Goal: Task Accomplishment & Management: Use online tool/utility

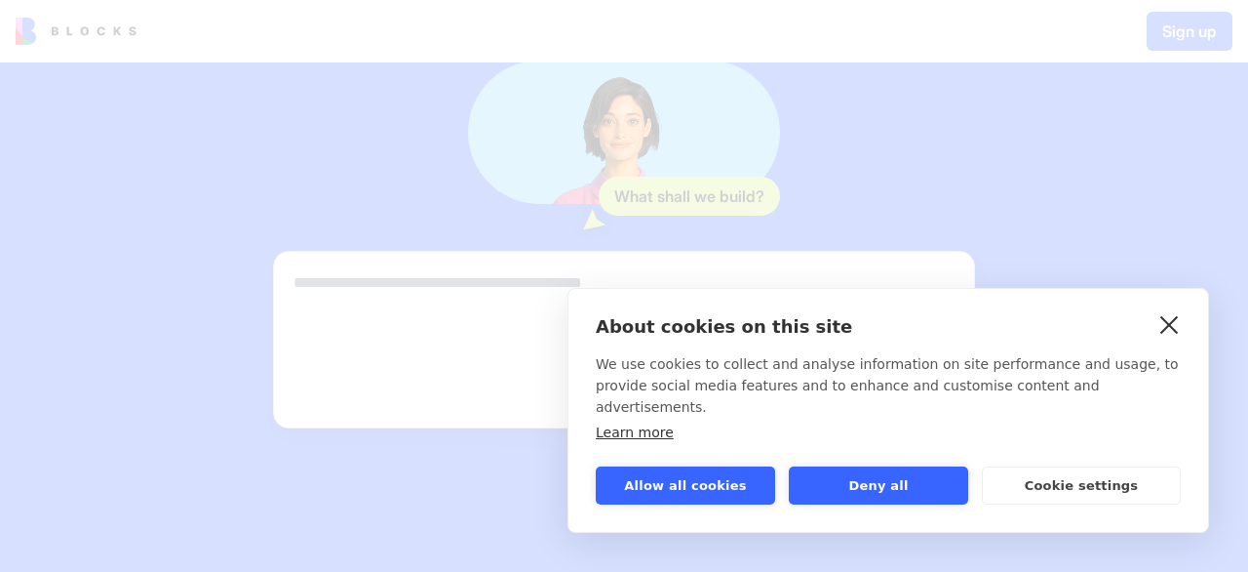
click at [1180, 339] on link "close" at bounding box center [1170, 323] width 30 height 31
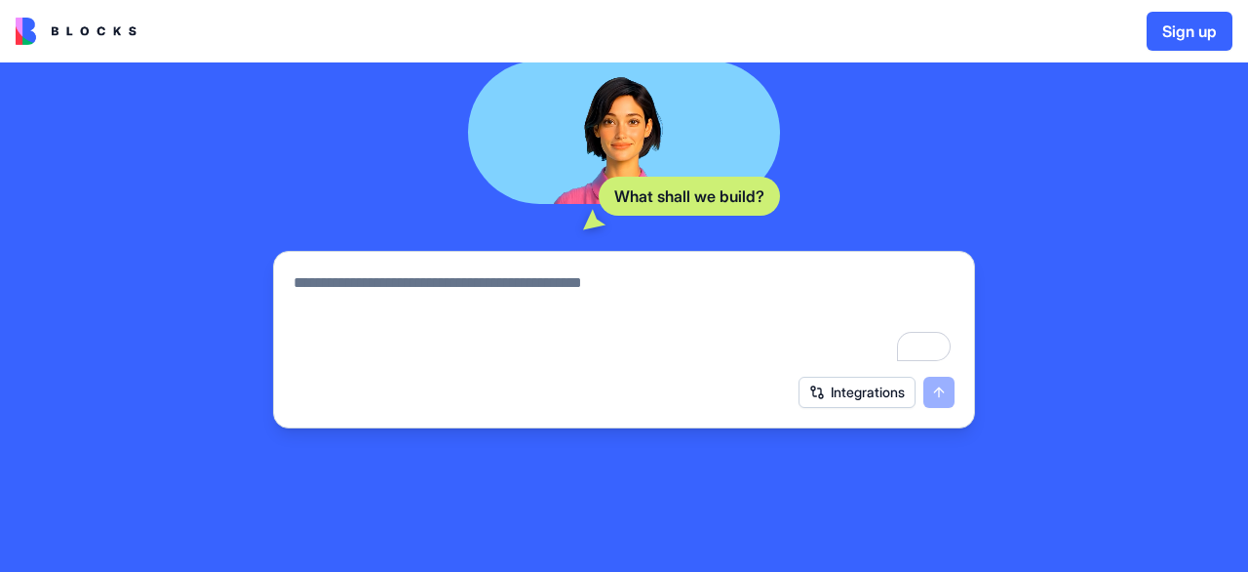
click at [839, 390] on button "Integrations" at bounding box center [857, 391] width 117 height 31
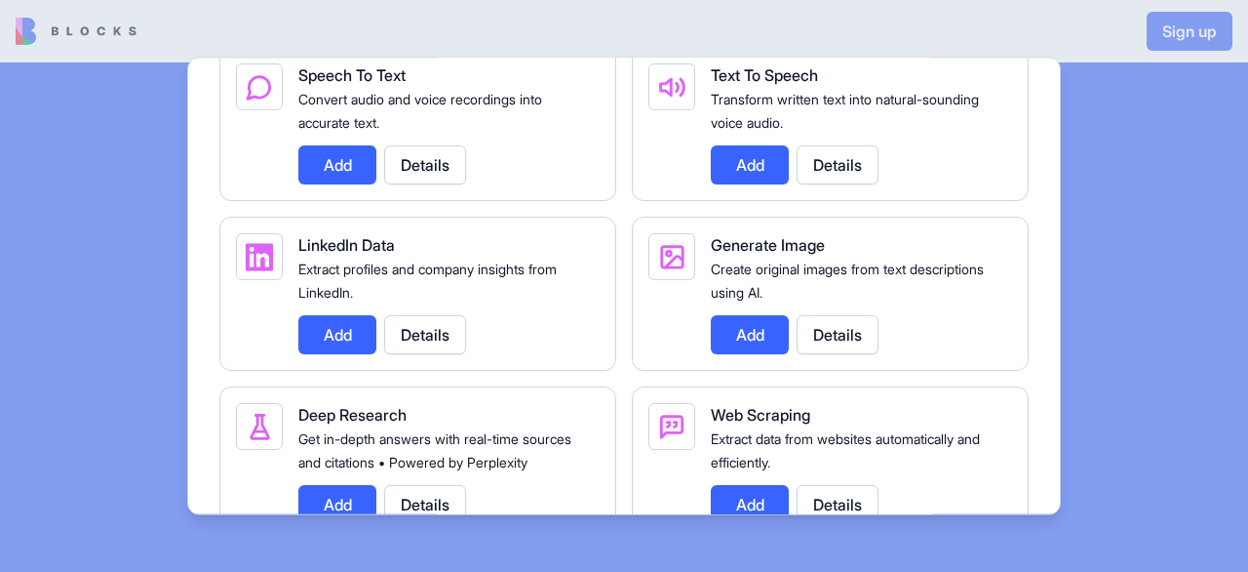
scroll to position [2745, 0]
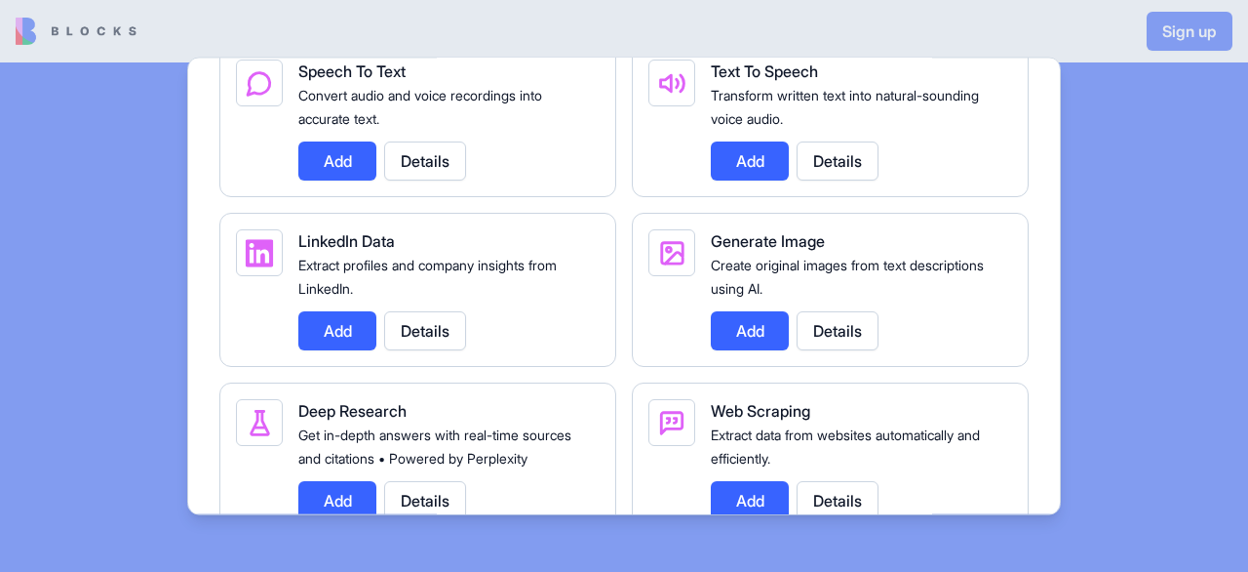
click at [1151, 133] on div at bounding box center [624, 286] width 1248 height 572
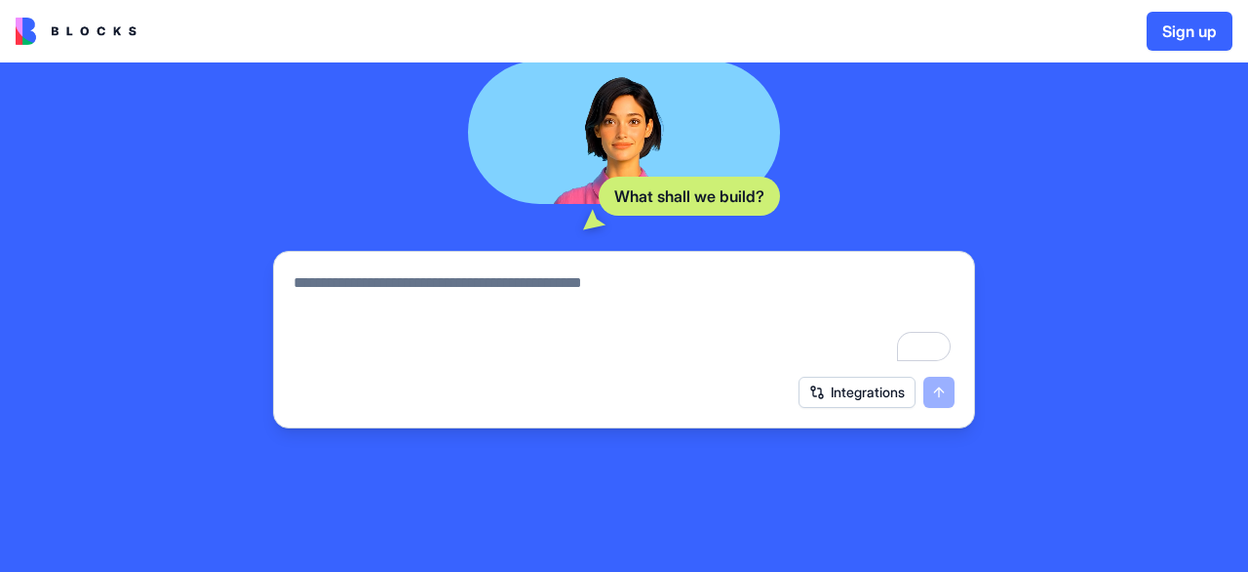
click at [574, 290] on textarea "To enrich screen reader interactions, please activate Accessibility in Grammarl…" at bounding box center [624, 318] width 661 height 94
paste textarea "**********"
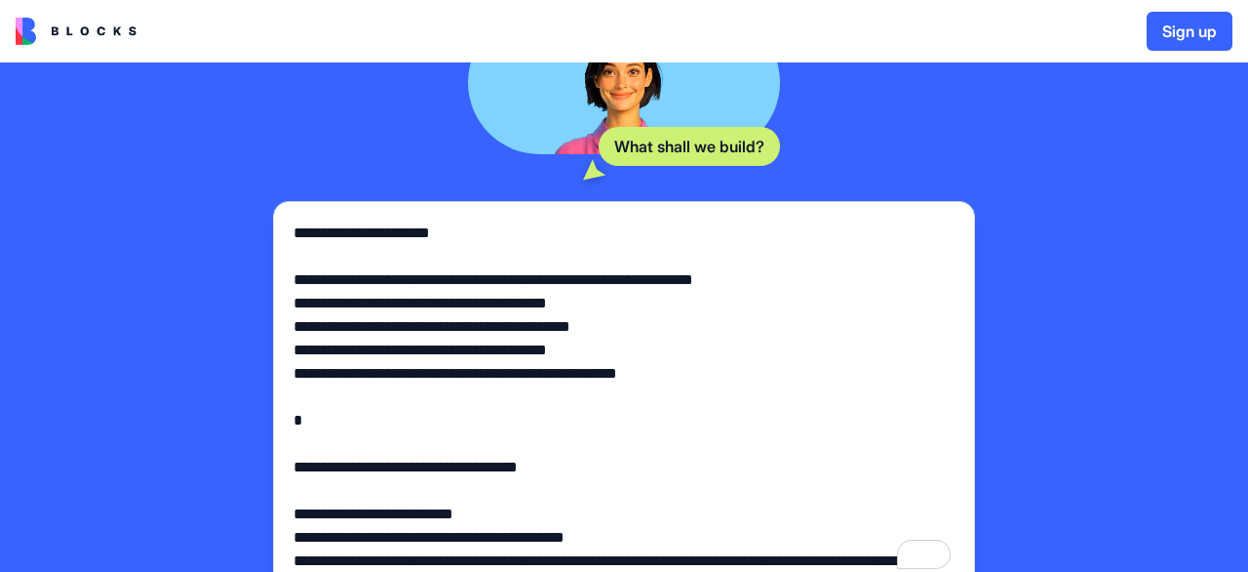
scroll to position [0, 0]
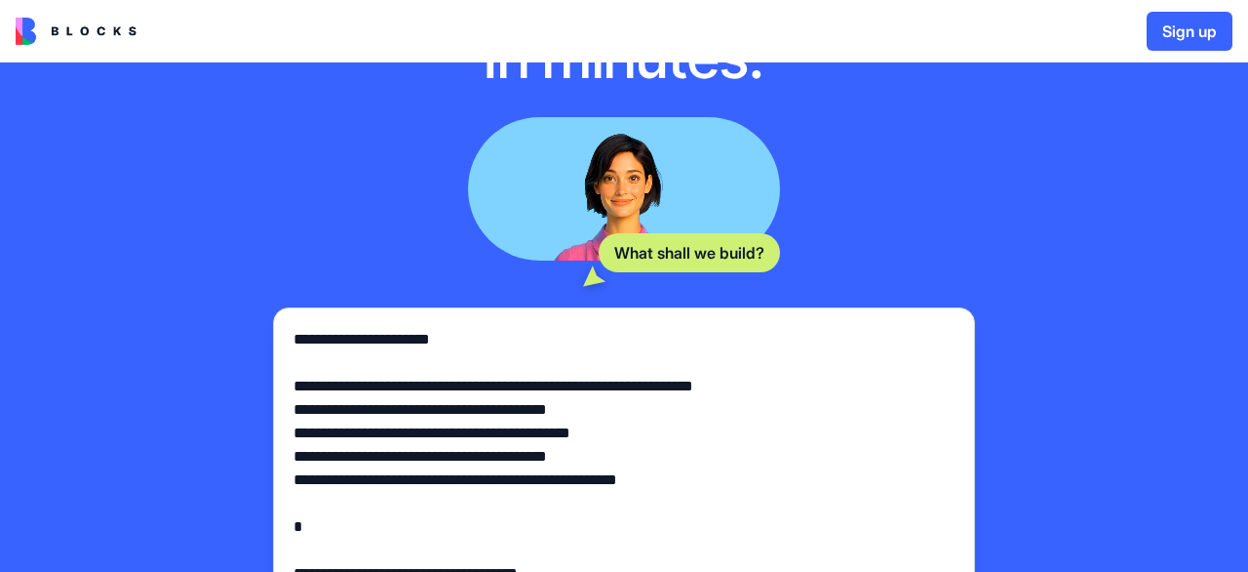
click at [300, 316] on div at bounding box center [624, 497] width 685 height 363
click at [293, 336] on div at bounding box center [624, 497] width 685 height 363
click at [295, 337] on textarea "To enrich screen reader interactions, please activate Accessibility in Grammarl…" at bounding box center [624, 503] width 661 height 351
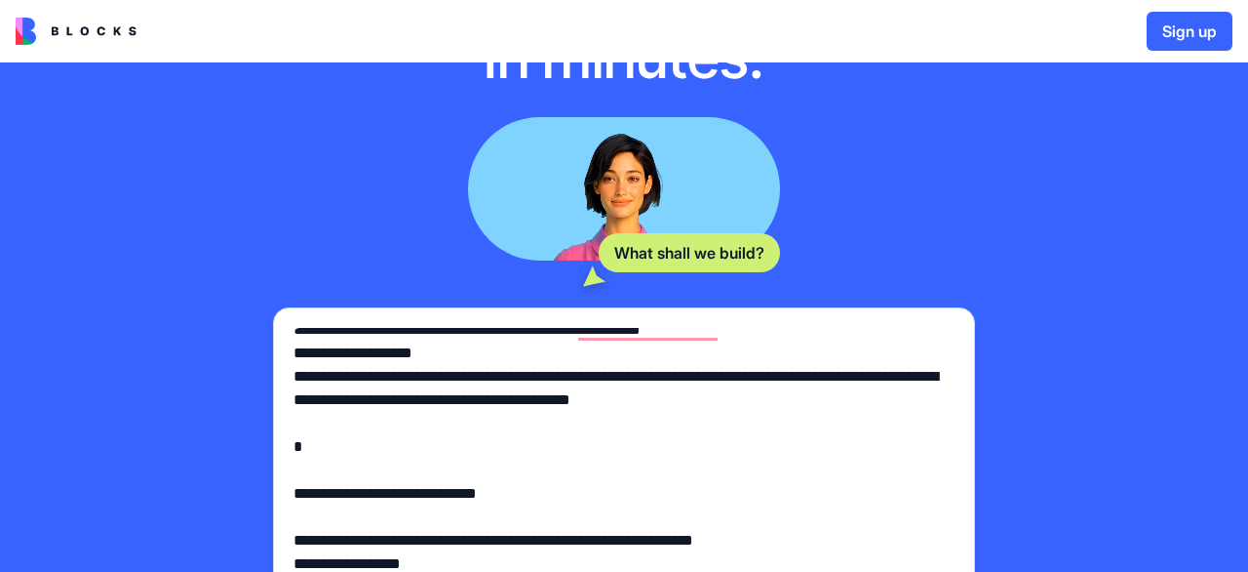
type textarea "**********"
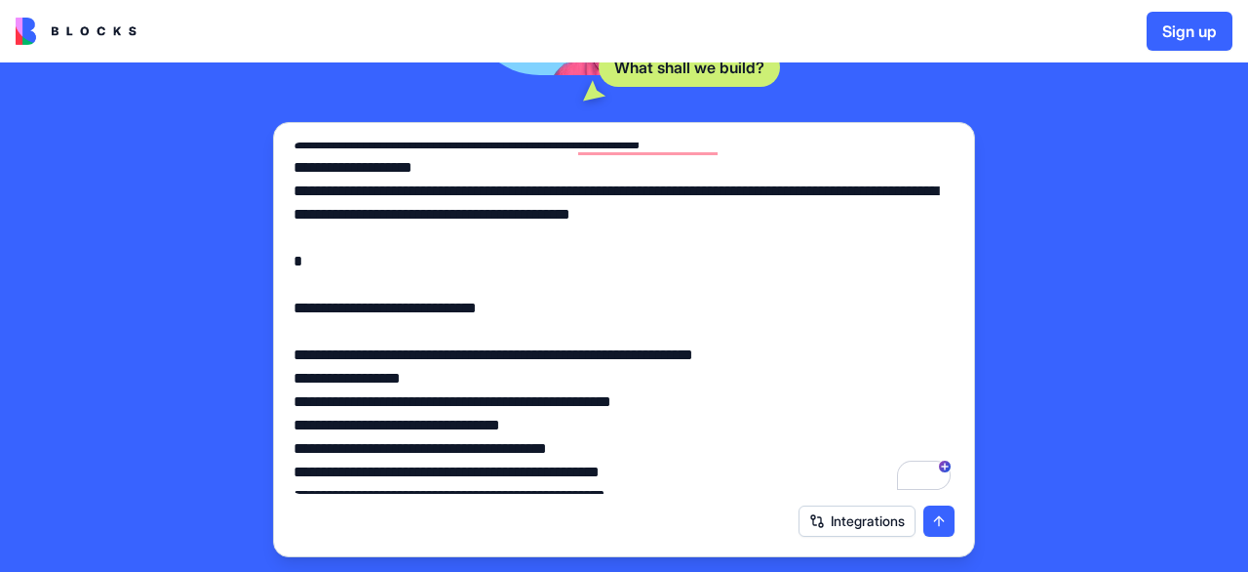
click at [943, 522] on button "submit" at bounding box center [939, 520] width 31 height 31
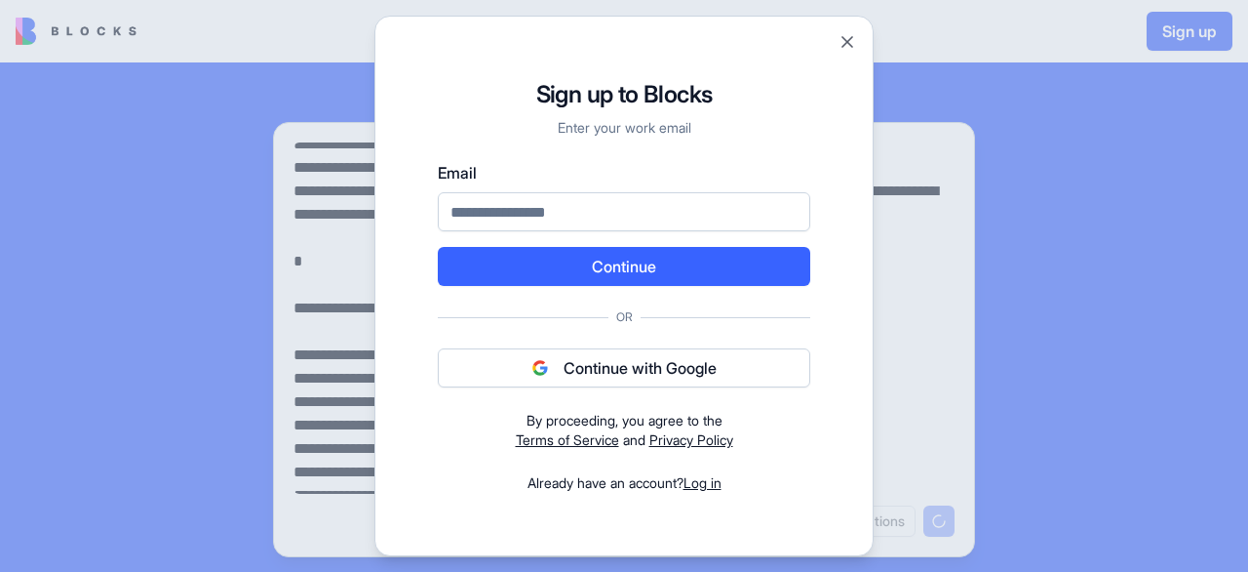
click at [730, 367] on button "Continue with Google" at bounding box center [624, 367] width 373 height 39
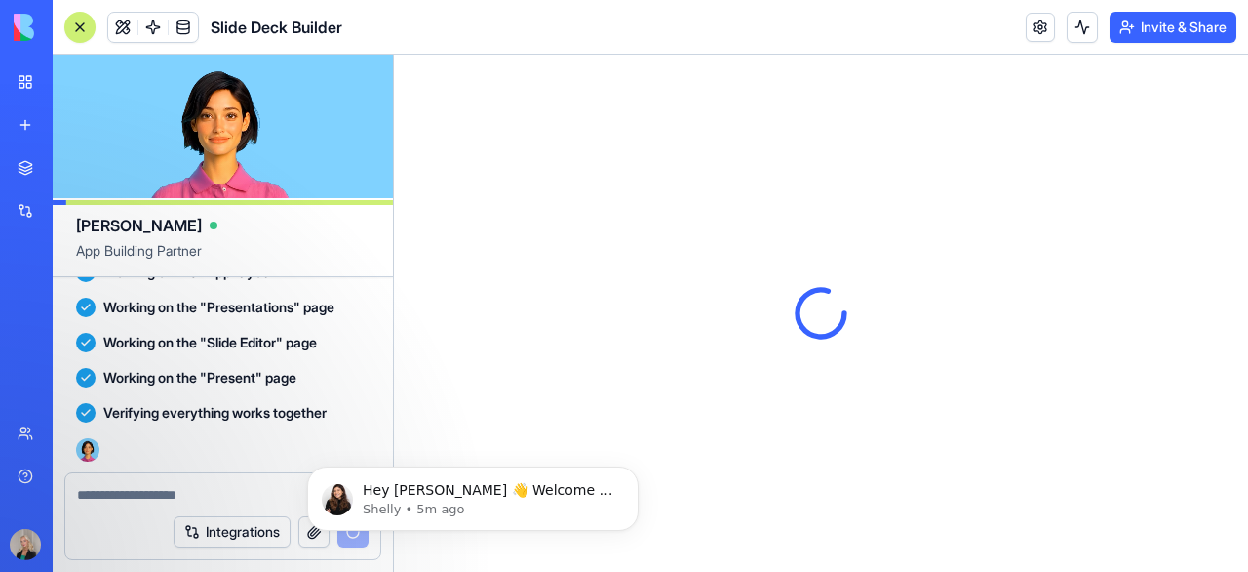
scroll to position [2898, 0]
